Goal: Navigation & Orientation: Go to known website

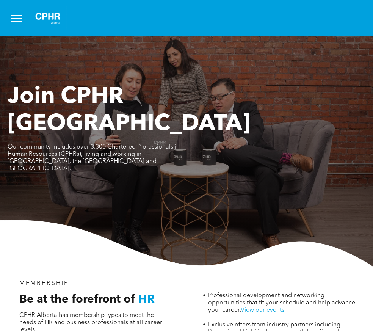
click at [20, 19] on button "menu" at bounding box center [17, 18] width 20 height 20
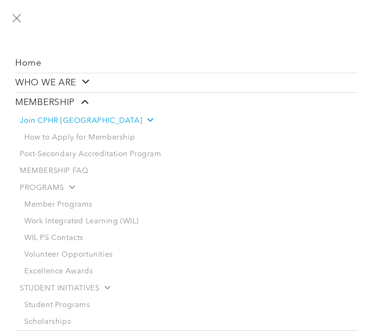
click at [16, 14] on button "menu" at bounding box center [17, 18] width 20 height 20
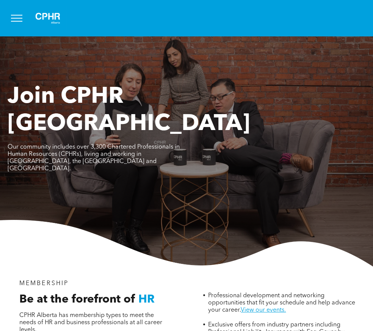
click at [12, 17] on button "menu" at bounding box center [17, 18] width 20 height 20
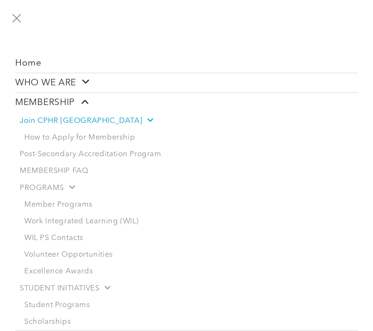
click at [19, 19] on button "menu" at bounding box center [17, 18] width 20 height 20
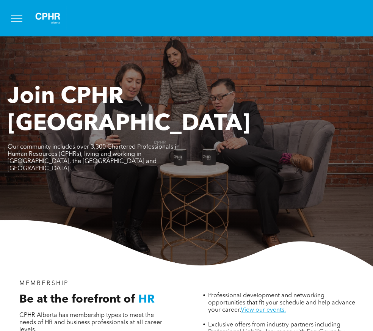
click at [21, 25] on button "menu" at bounding box center [17, 18] width 20 height 20
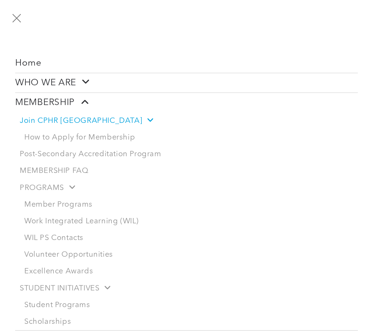
click at [41, 67] on link "Home" at bounding box center [186, 63] width 343 height 19
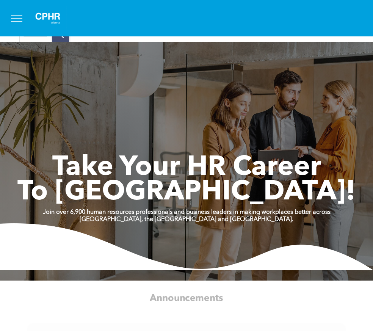
click at [7, 6] on div at bounding box center [186, 18] width 373 height 36
click at [16, 19] on button "menu" at bounding box center [17, 18] width 20 height 20
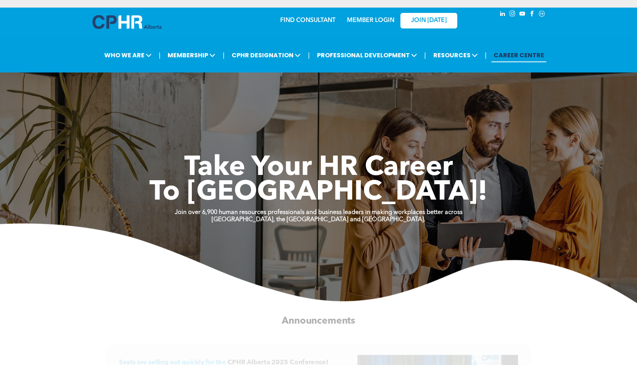
click at [373, 25] on div "MEMBER LOGIN" at bounding box center [355, 20] width 70 height 24
click at [373, 19] on link "MEMBER LOGIN" at bounding box center [370, 20] width 47 height 6
